Goal: Task Accomplishment & Management: Manage account settings

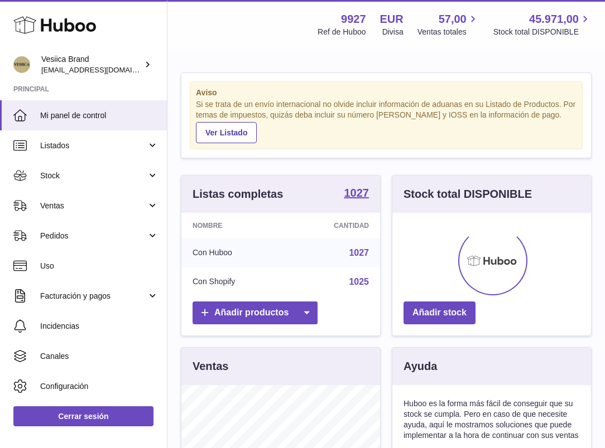
scroll to position [174, 199]
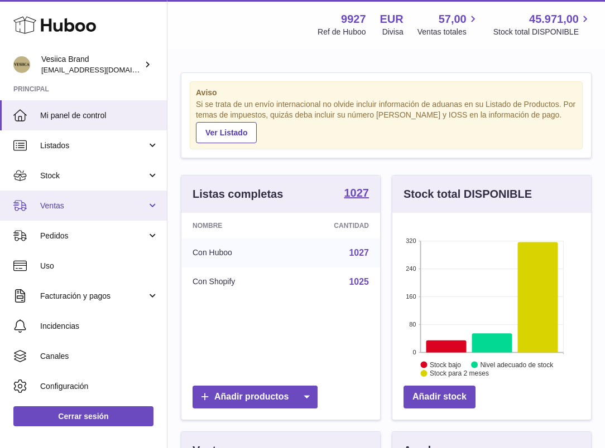
click at [91, 207] on span "Ventas" at bounding box center [93, 206] width 107 height 11
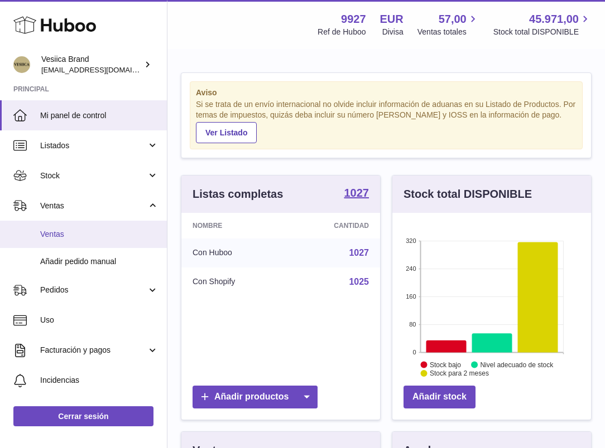
click at [88, 230] on span "Ventas" at bounding box center [99, 234] width 118 height 11
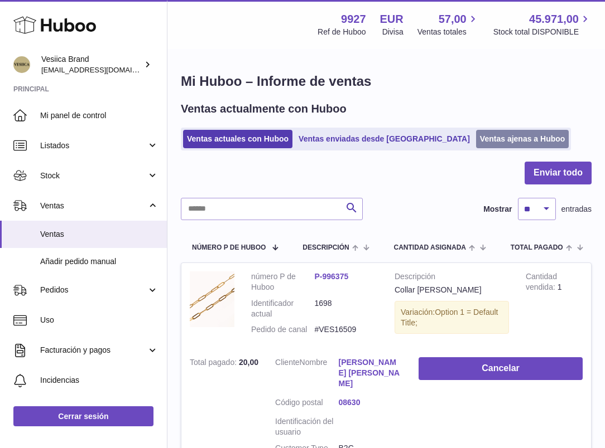
click at [476, 141] on link "Ventas ajenas a Huboo" at bounding box center [522, 139] width 93 height 18
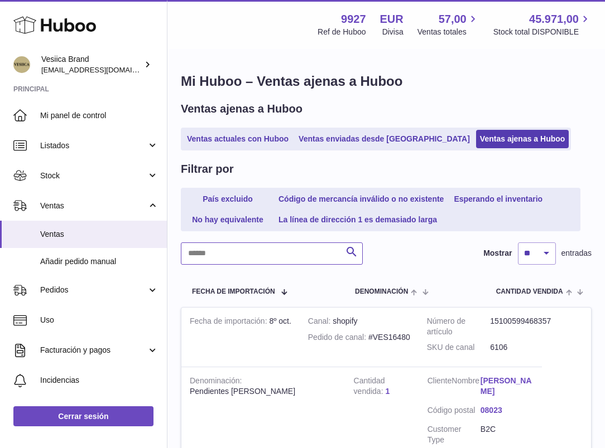
click at [283, 253] on input "text" at bounding box center [272, 254] width 182 height 22
paste input "**********"
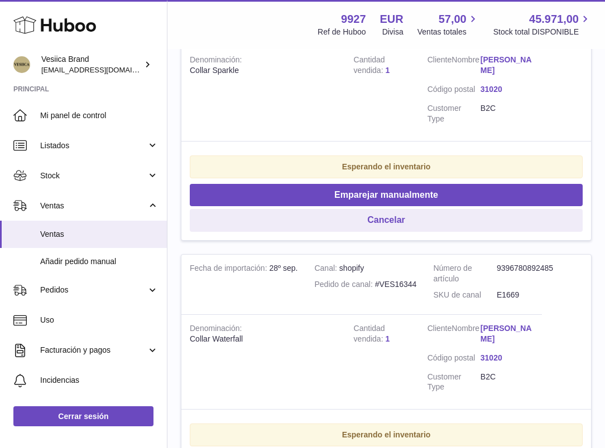
scroll to position [326, 0]
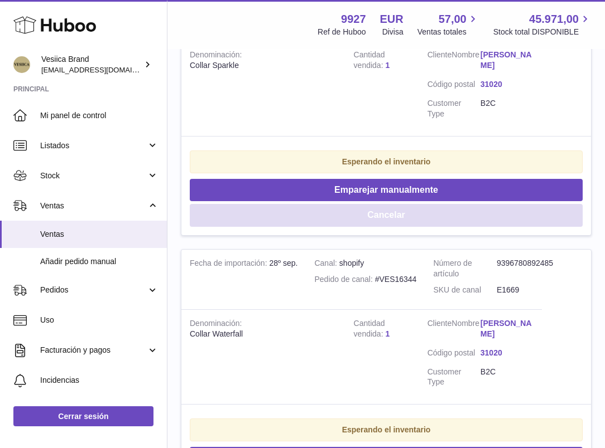
type input "**********"
click at [312, 212] on button "Cancelar" at bounding box center [386, 215] width 393 height 23
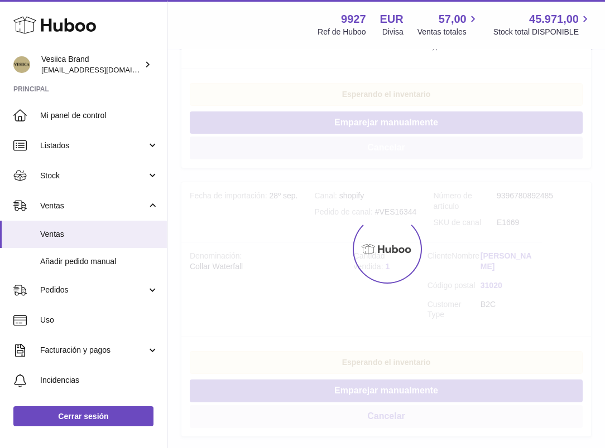
scroll to position [212, 0]
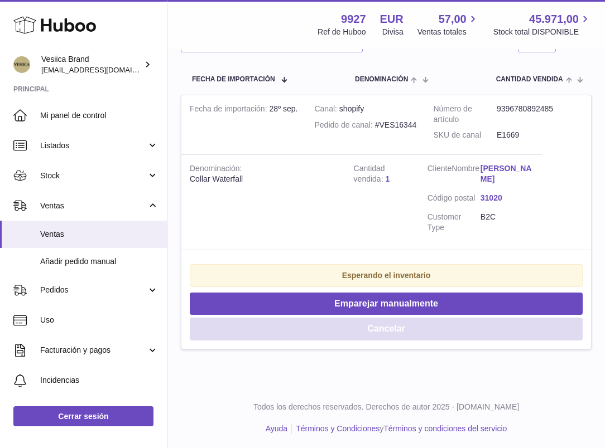
click at [328, 324] on button "Cancelar" at bounding box center [386, 329] width 393 height 23
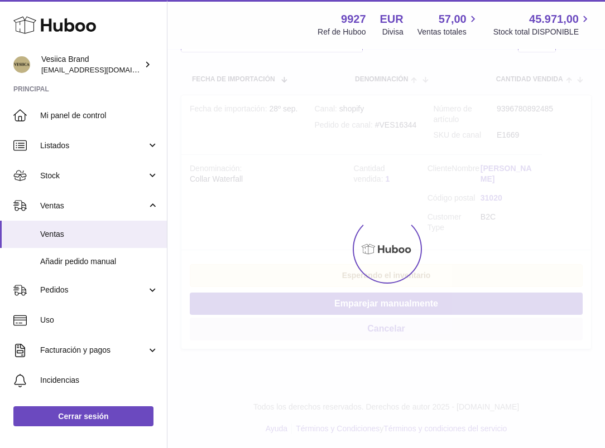
scroll to position [0, 0]
